Goal: Task Accomplishment & Management: Manage account settings

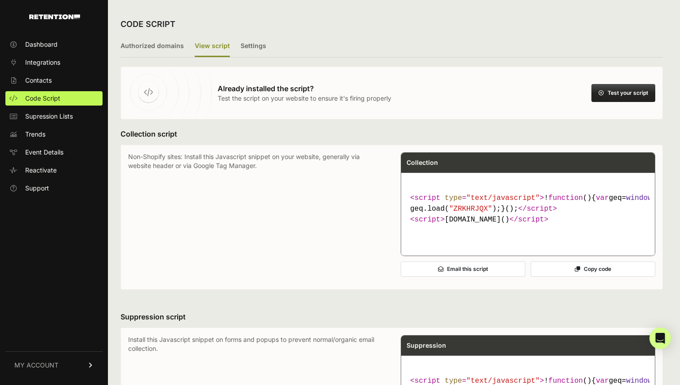
scroll to position [267, 0]
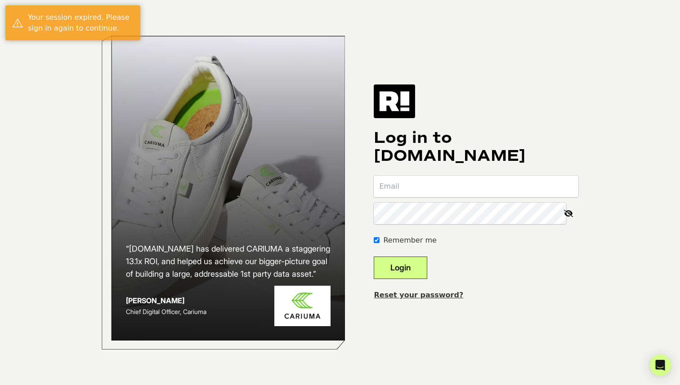
type input "tim@thedailyupside.com"
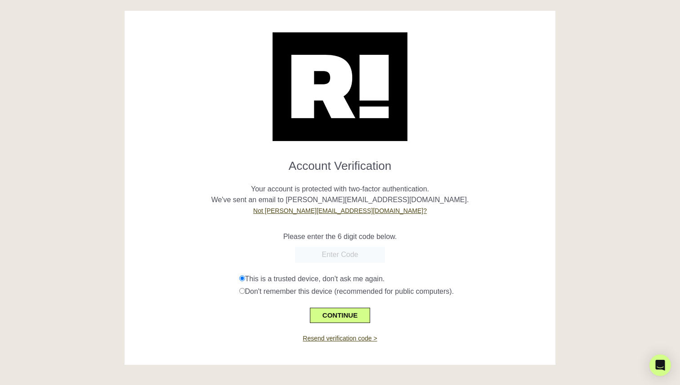
click at [261, 241] on p "Please enter the 6 digit code below." at bounding box center [339, 236] width 417 height 11
click at [357, 256] on input "text" at bounding box center [340, 255] width 90 height 16
paste input "582609"
type input "582609"
click at [344, 317] on button "CONTINUE" at bounding box center [340, 315] width 60 height 15
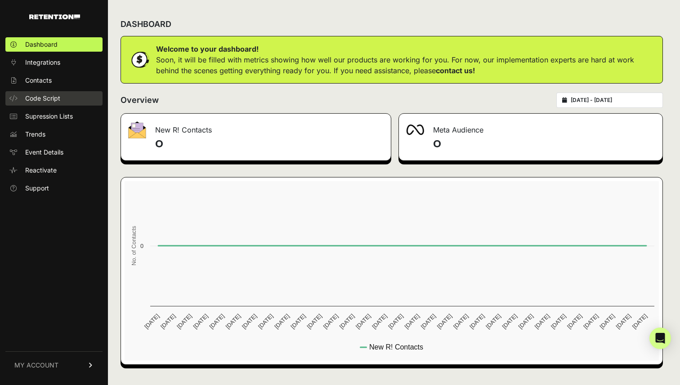
click at [47, 102] on span "Code Script" at bounding box center [42, 98] width 35 height 9
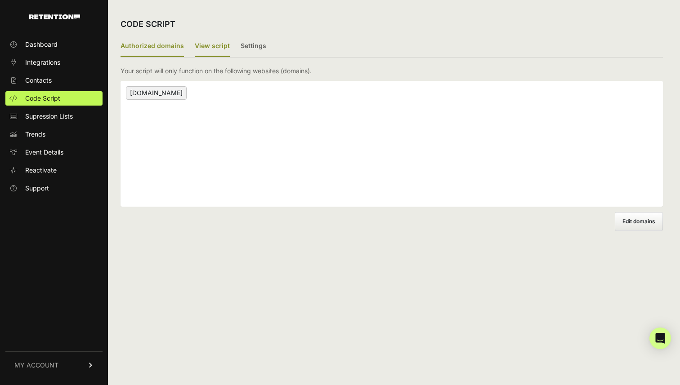
click at [221, 45] on label "View script" at bounding box center [212, 46] width 35 height 21
click at [0, 0] on input "View script" at bounding box center [0, 0] width 0 height 0
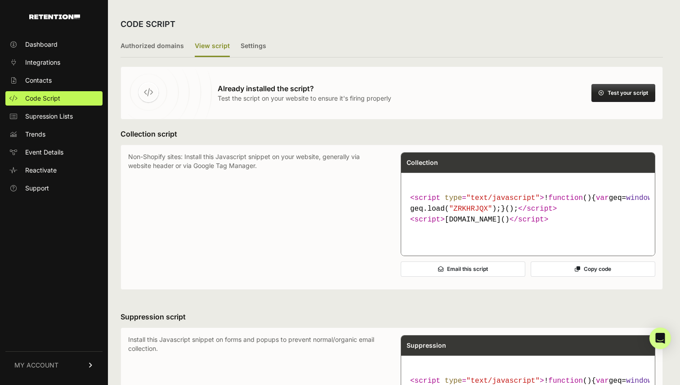
click at [636, 93] on button "Test your script" at bounding box center [623, 93] width 64 height 18
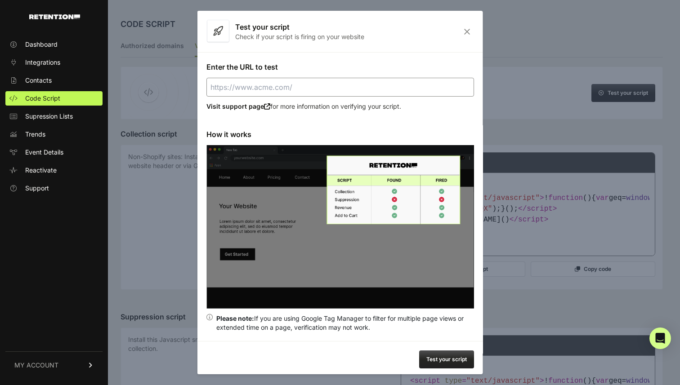
click at [308, 93] on input "Enter the URL to test" at bounding box center [339, 87] width 267 height 19
type input "https://www.thedailyupside.com"
click at [433, 361] on button "Test your script" at bounding box center [446, 360] width 55 height 18
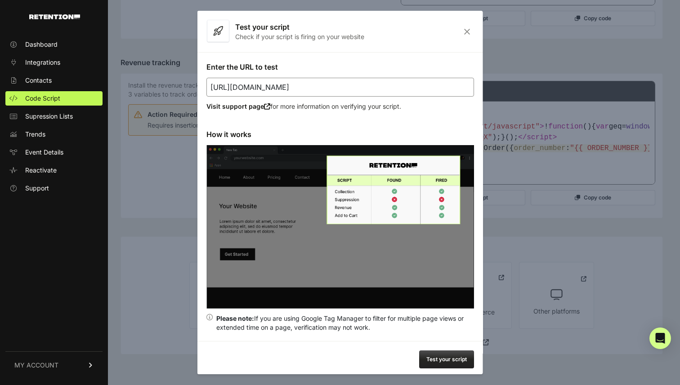
scroll to position [3, 0]
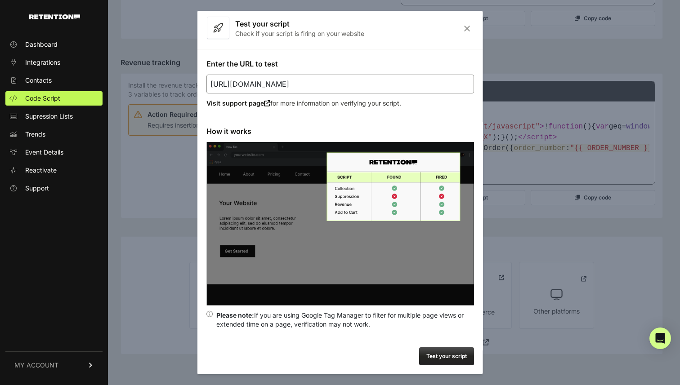
click at [447, 354] on button "Test your script" at bounding box center [446, 356] width 55 height 18
click at [468, 25] on icon "Close" at bounding box center [467, 29] width 14 height 8
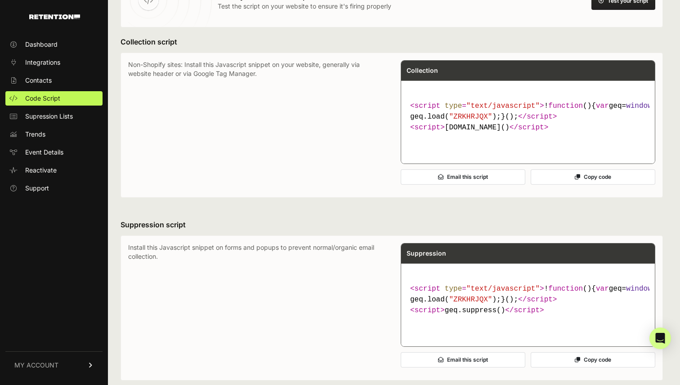
scroll to position [0, 0]
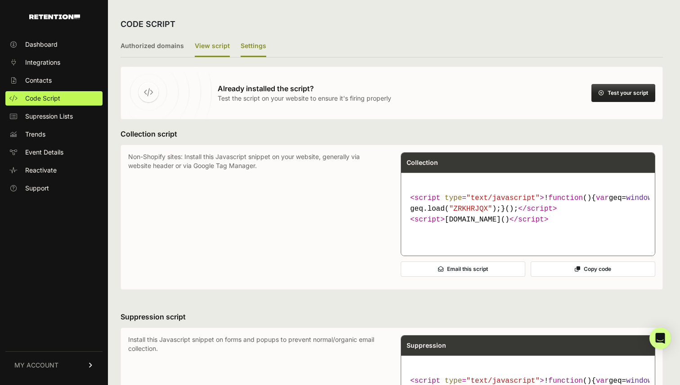
click at [241, 49] on label "Settings" at bounding box center [253, 46] width 26 height 21
click at [0, 0] on input "Settings" at bounding box center [0, 0] width 0 height 0
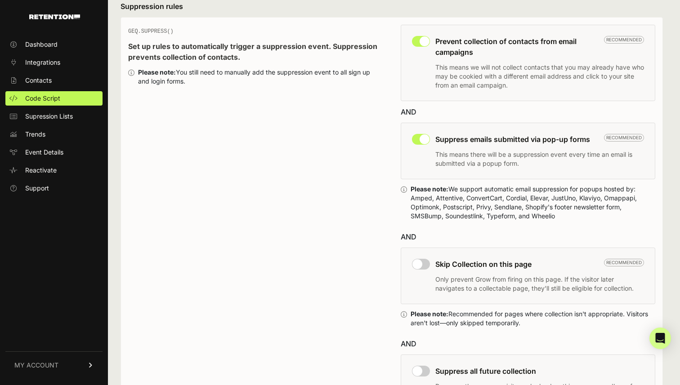
scroll to position [605, 0]
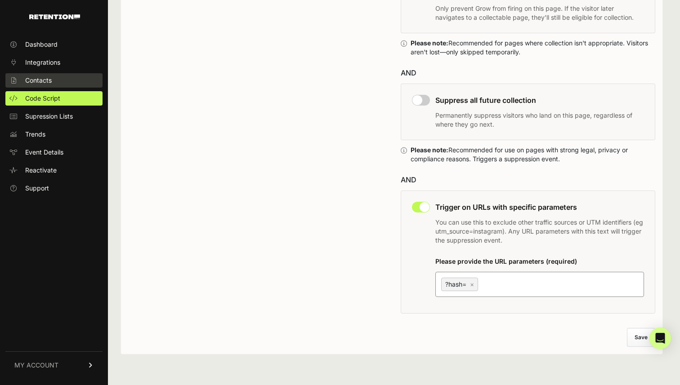
click at [41, 79] on span "Contacts" at bounding box center [38, 80] width 27 height 9
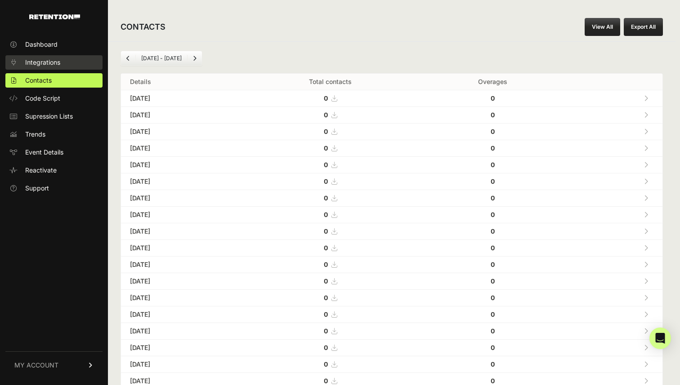
click at [46, 64] on span "Integrations" at bounding box center [42, 62] width 35 height 9
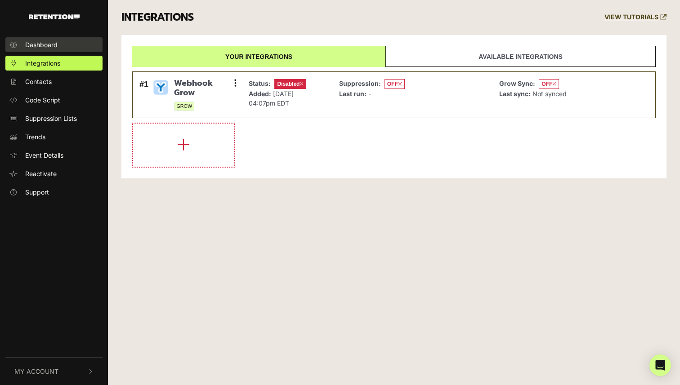
click at [55, 44] on span "Dashboard" at bounding box center [41, 44] width 32 height 9
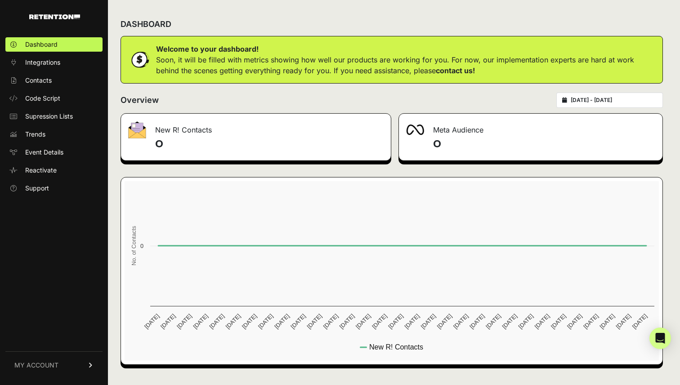
click at [57, 54] on ul "Dashboard Integrations Contacts Code Script Supression Lists Trends Event Detai…" at bounding box center [53, 116] width 97 height 158
click at [56, 58] on link "Integrations" at bounding box center [53, 62] width 97 height 14
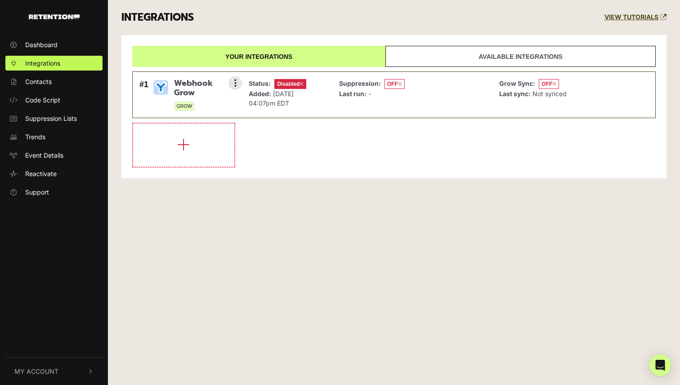
click at [284, 77] on div "Status: Disabled Added: [DATE] 04:07pm EDT" at bounding box center [286, 94] width 85 height 37
click at [286, 82] on span "Disabled" at bounding box center [290, 84] width 32 height 10
click at [205, 91] on span "Webhook Grow" at bounding box center [204, 88] width 61 height 19
click at [184, 84] on span "Webhook Grow" at bounding box center [204, 88] width 61 height 19
click at [237, 84] on button at bounding box center [234, 82] width 13 height 13
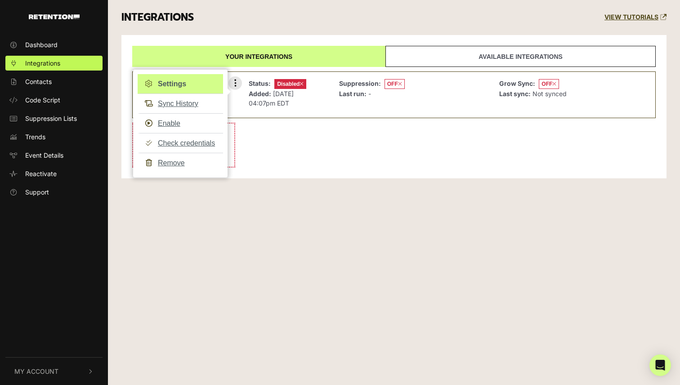
click at [198, 79] on link "Settings" at bounding box center [180, 84] width 85 height 20
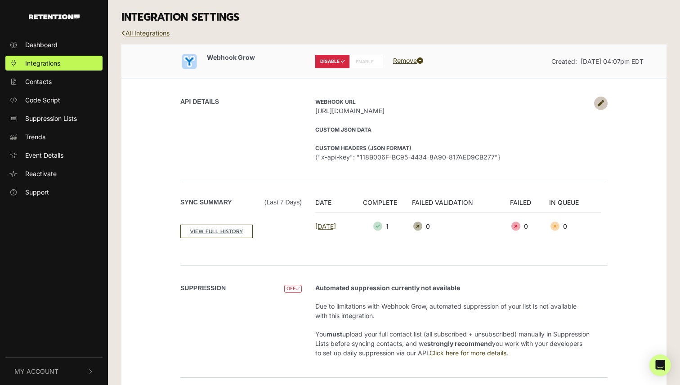
click at [365, 58] on label "ENABLE" at bounding box center [366, 61] width 35 height 13
radio input "false"
radio input "true"
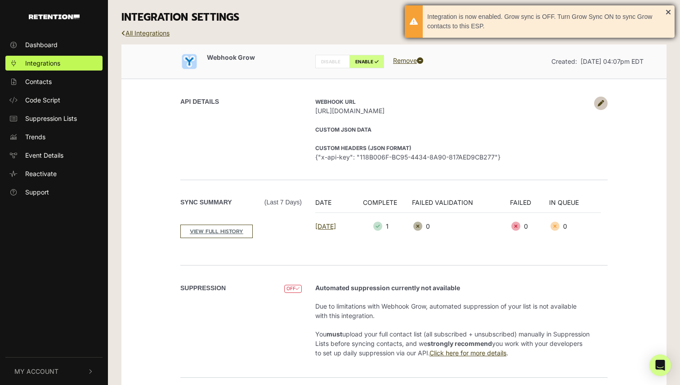
click at [668, 10] on div "Integration is now enabled. Grow sync is OFF. Turn Grow Sync ON to sync Grow co…" at bounding box center [540, 21] width 270 height 32
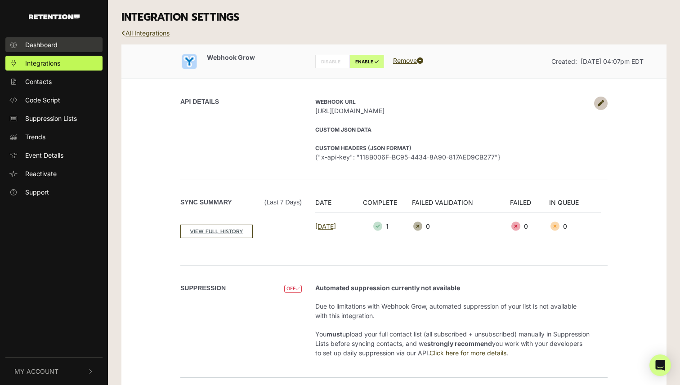
click at [47, 41] on span "Dashboard" at bounding box center [41, 44] width 32 height 9
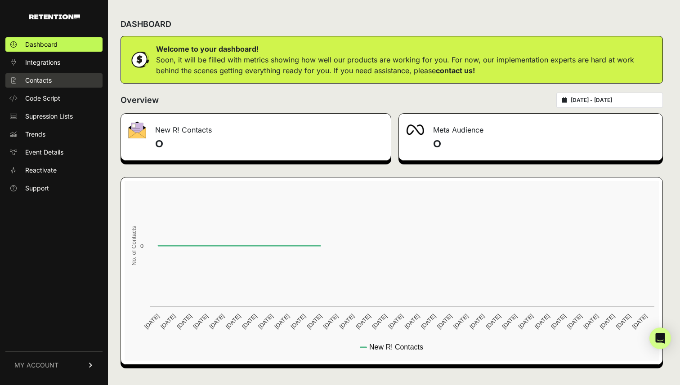
click at [47, 78] on span "Contacts" at bounding box center [38, 80] width 27 height 9
